Goal: Task Accomplishment & Management: Manage account settings

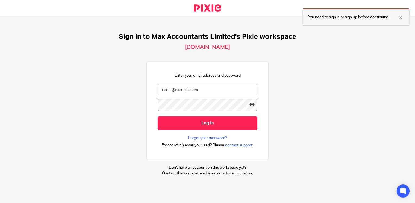
click at [400, 17] on div at bounding box center [396, 17] width 15 height 7
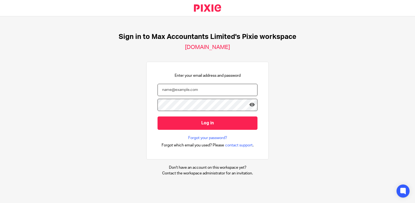
click at [168, 92] on input "email" at bounding box center [208, 90] width 100 height 12
type input "[EMAIL_ADDRESS][DOMAIN_NAME]"
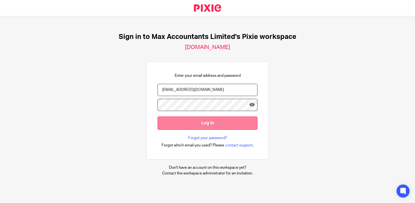
click at [189, 125] on input "Log in" at bounding box center [208, 122] width 100 height 13
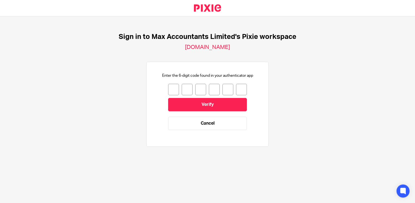
click at [168, 88] on input "number" at bounding box center [173, 89] width 11 height 11
type input "2"
type input "8"
type input "2"
type input "9"
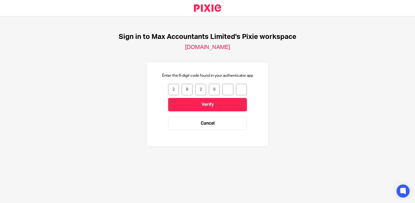
type input "7"
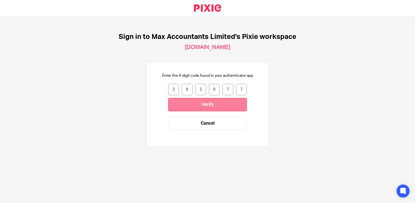
click at [192, 100] on input "Verify" at bounding box center [207, 104] width 79 height 13
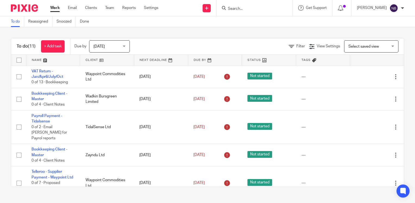
click at [94, 59] on link at bounding box center [107, 60] width 54 height 11
click at [249, 11] on input "Search" at bounding box center [251, 9] width 49 height 5
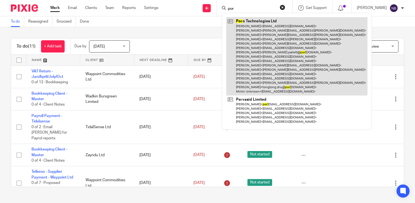
type input "por"
click at [266, 39] on link at bounding box center [296, 56] width 141 height 78
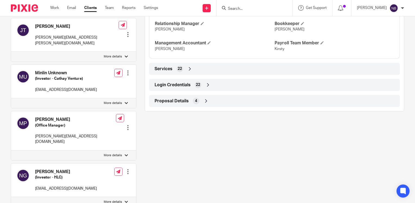
scroll to position [489, 0]
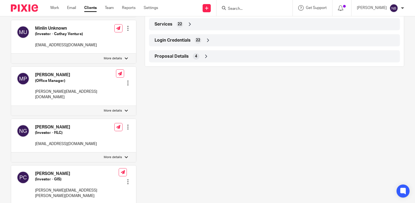
click at [207, 43] on icon at bounding box center [207, 39] width 5 height 5
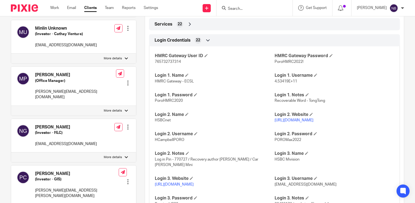
drag, startPoint x: 319, startPoint y: 127, endPoint x: 272, endPoint y: 126, distance: 47.5
click at [275, 123] on p "https://www.hsbcnet.com/" at bounding box center [335, 119] width 120 height 5
copy link "https://www.hsbcnet.com/"
drag, startPoint x: 183, startPoint y: 146, endPoint x: 153, endPoint y: 145, distance: 30.5
click at [153, 145] on div "HMRC Gateway User ID 765732737314 HMRC Gateway Password PoroHMRC2022! Login 1. …" at bounding box center [274, 157] width 251 height 230
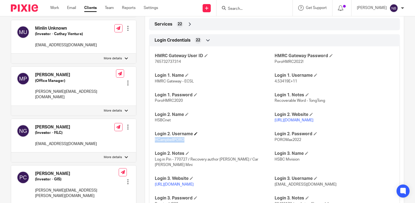
copy span "HCampbellPORO"
click at [244, 10] on input "Search" at bounding box center [251, 9] width 49 height 5
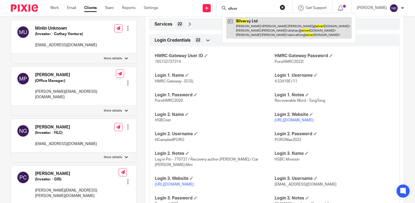
type input "silver"
click at [272, 29] on link at bounding box center [289, 27] width 126 height 21
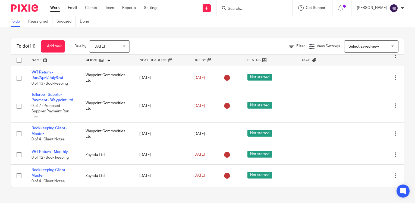
scroll to position [144, 0]
click at [106, 47] on span "[DATE]" at bounding box center [107, 45] width 29 height 11
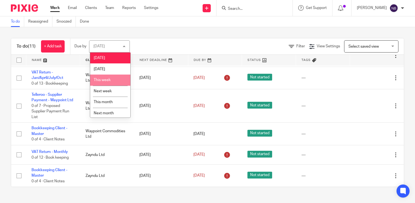
scroll to position [13, 0]
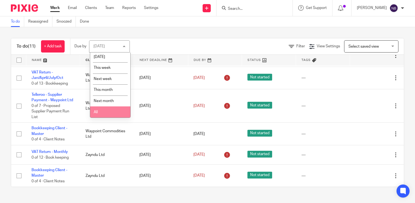
click at [112, 109] on li "All" at bounding box center [110, 111] width 40 height 11
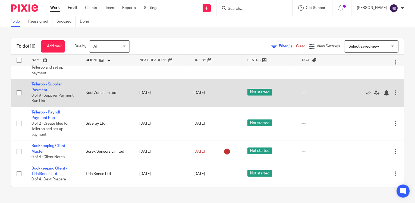
scroll to position [63, 0]
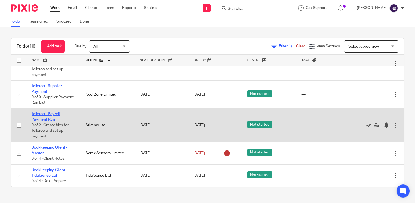
click at [54, 119] on link "Telleroo - Payroll Payment Run" at bounding box center [46, 116] width 28 height 9
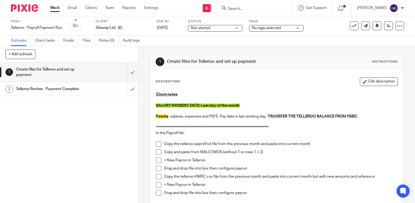
click at [157, 143] on span at bounding box center [158, 143] width 5 height 5
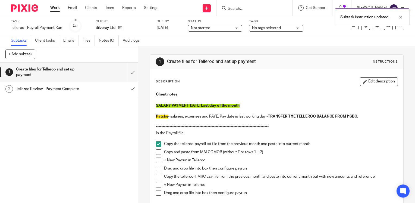
click at [157, 152] on span at bounding box center [158, 151] width 5 height 5
click at [156, 159] on span at bounding box center [158, 159] width 5 height 5
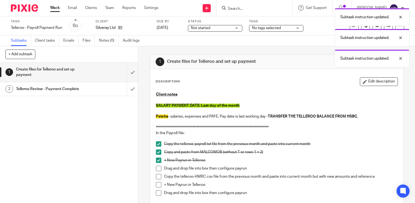
click at [157, 169] on span at bounding box center [158, 167] width 5 height 5
click at [156, 178] on span at bounding box center [158, 176] width 5 height 5
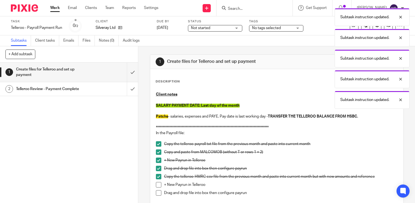
click at [156, 184] on span at bounding box center [158, 184] width 5 height 5
click at [156, 191] on span at bounding box center [158, 192] width 5 height 5
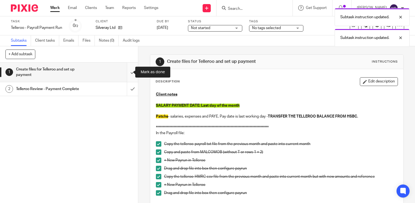
click at [124, 69] on input "submit" at bounding box center [69, 71] width 138 height 19
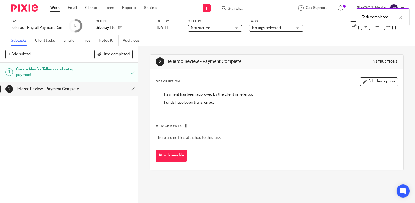
click at [156, 94] on span at bounding box center [158, 94] width 5 height 5
click at [158, 104] on span at bounding box center [158, 102] width 5 height 5
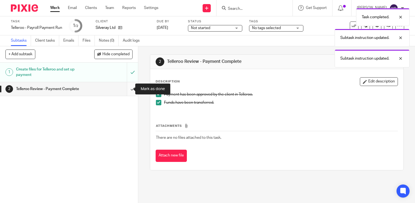
click at [126, 88] on input "submit" at bounding box center [69, 89] width 138 height 14
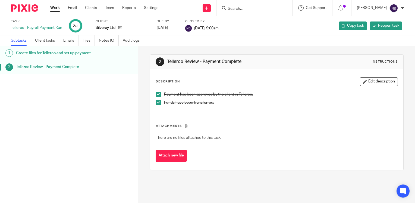
click at [54, 6] on link "Work" at bounding box center [55, 7] width 10 height 5
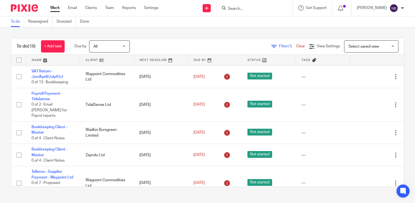
click at [93, 64] on link at bounding box center [107, 60] width 54 height 11
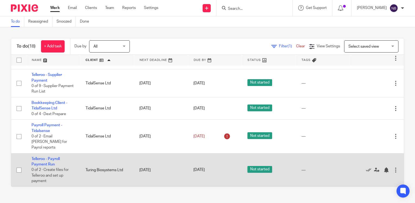
scroll to position [127, 0]
